Goal: Transaction & Acquisition: Purchase product/service

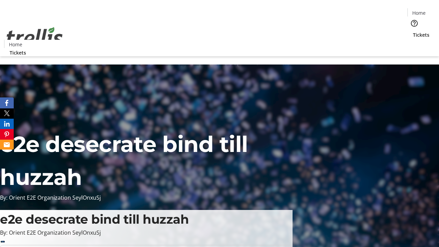
click at [413, 31] on span "Tickets" at bounding box center [421, 34] width 16 height 7
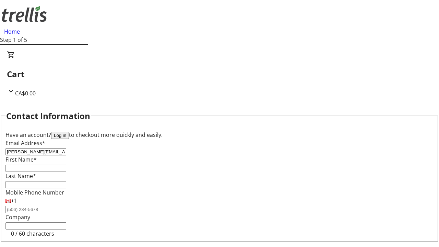
type input "[PERSON_NAME][EMAIL_ADDRESS][DOMAIN_NAME]"
type input "[PERSON_NAME]"
